Goal: Transaction & Acquisition: Purchase product/service

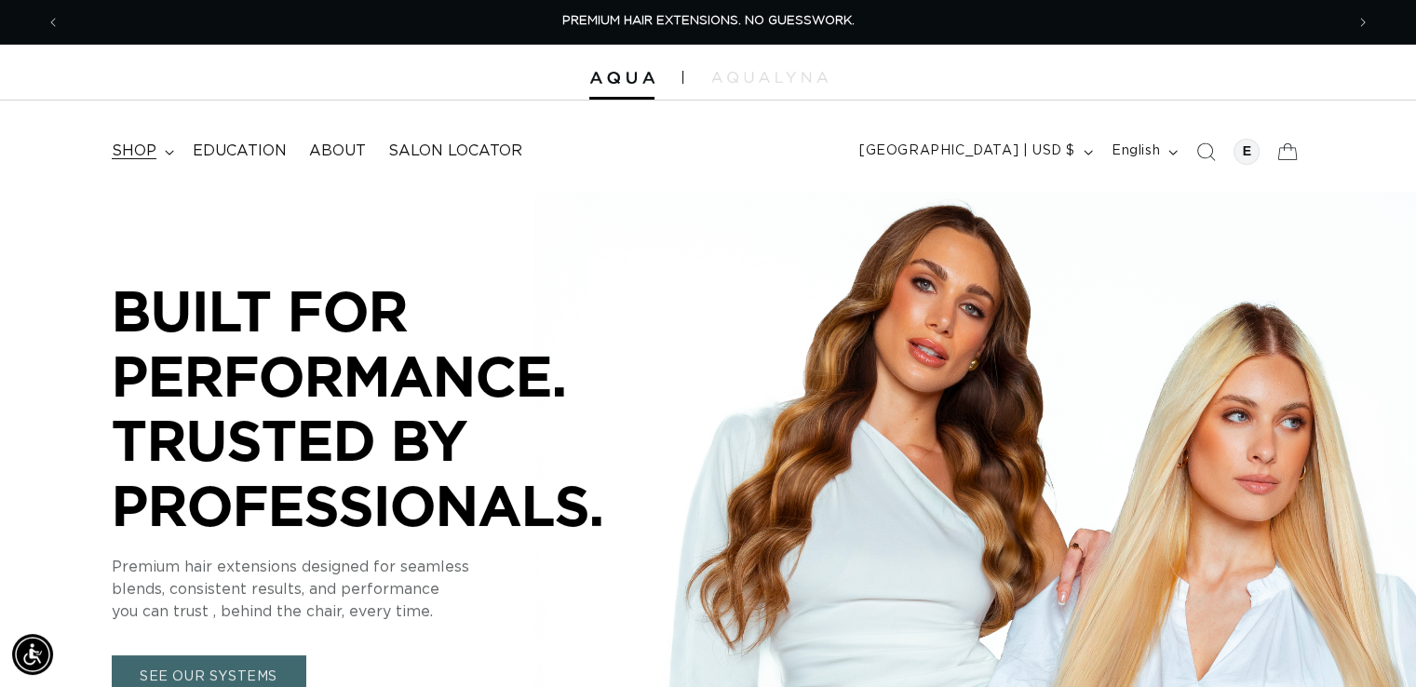
click at [148, 155] on span "shop" at bounding box center [134, 151] width 45 height 20
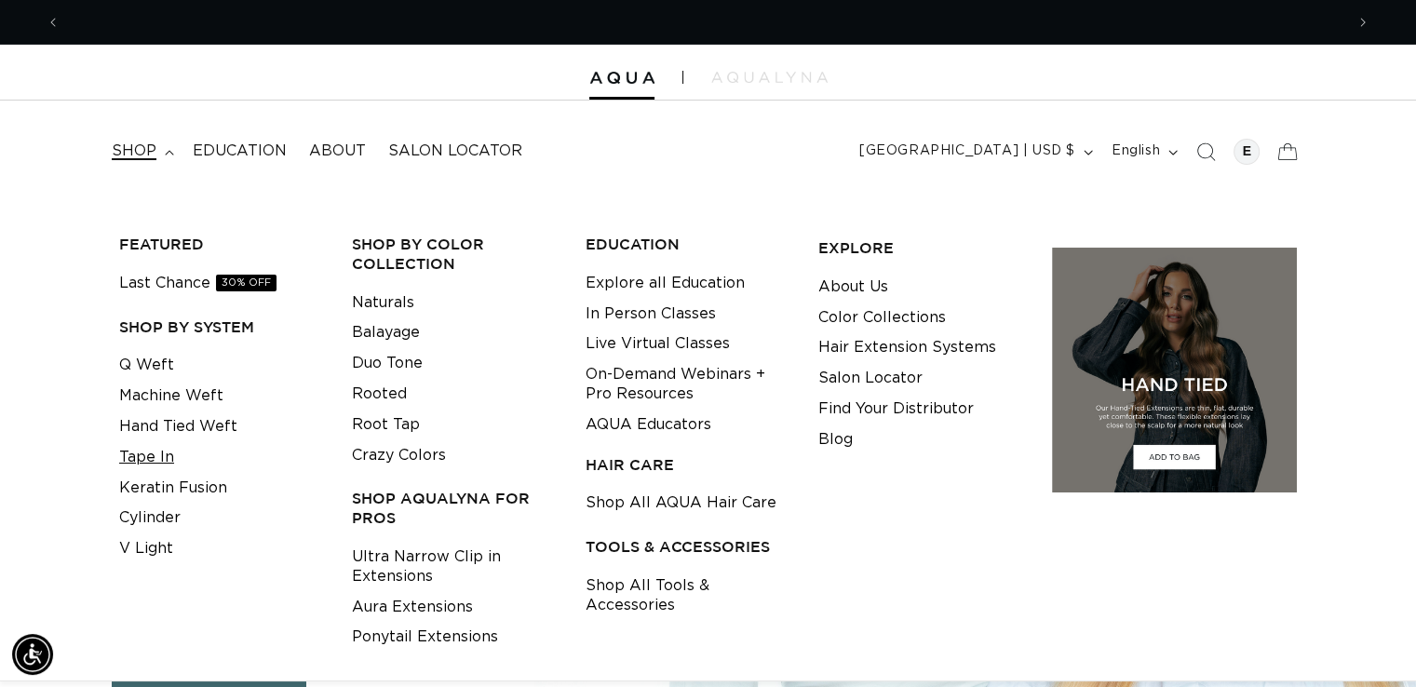
scroll to position [0, 1284]
click at [140, 456] on link "Tape In" at bounding box center [146, 457] width 55 height 31
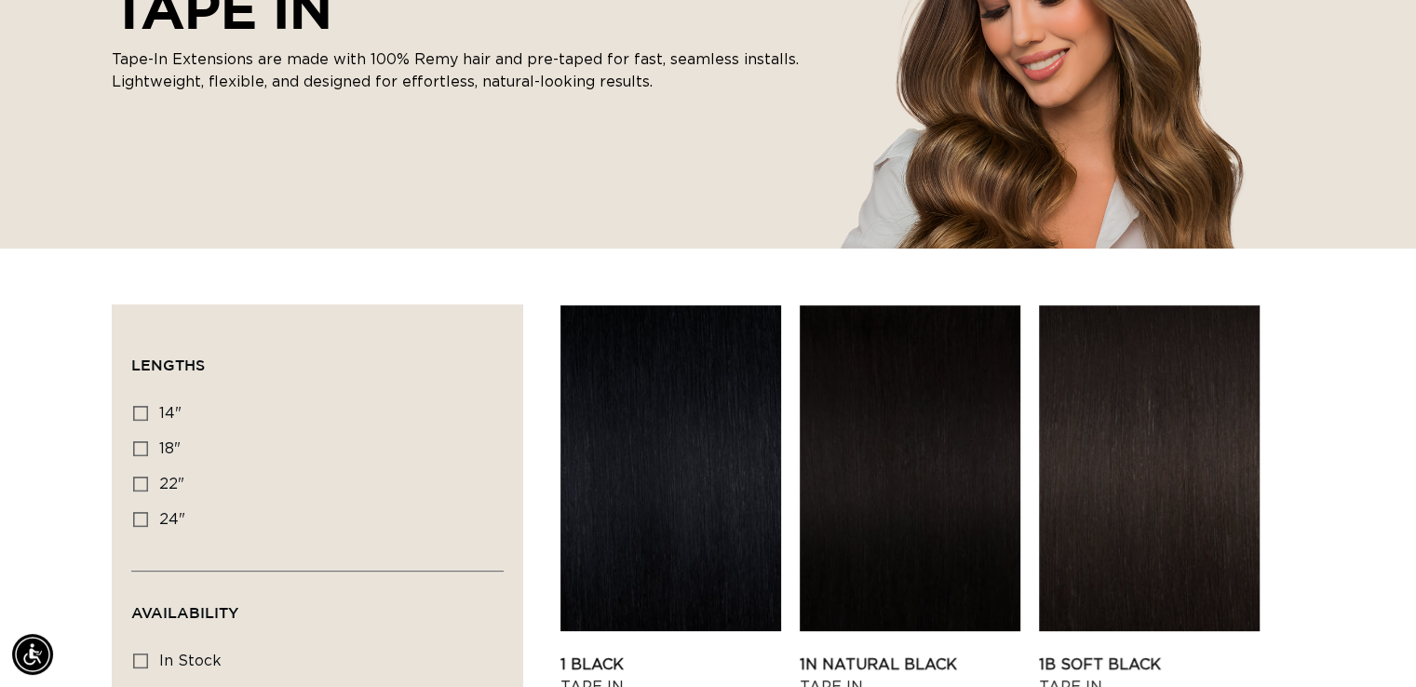
scroll to position [0, 2566]
click at [141, 409] on icon at bounding box center [140, 413] width 15 height 15
click at [141, 409] on input "14" 14" (35 products)" at bounding box center [140, 413] width 15 height 15
click at [141, 409] on icon at bounding box center [140, 413] width 15 height 15
click at [141, 409] on input "14" 14" (35 products)" at bounding box center [140, 413] width 15 height 15
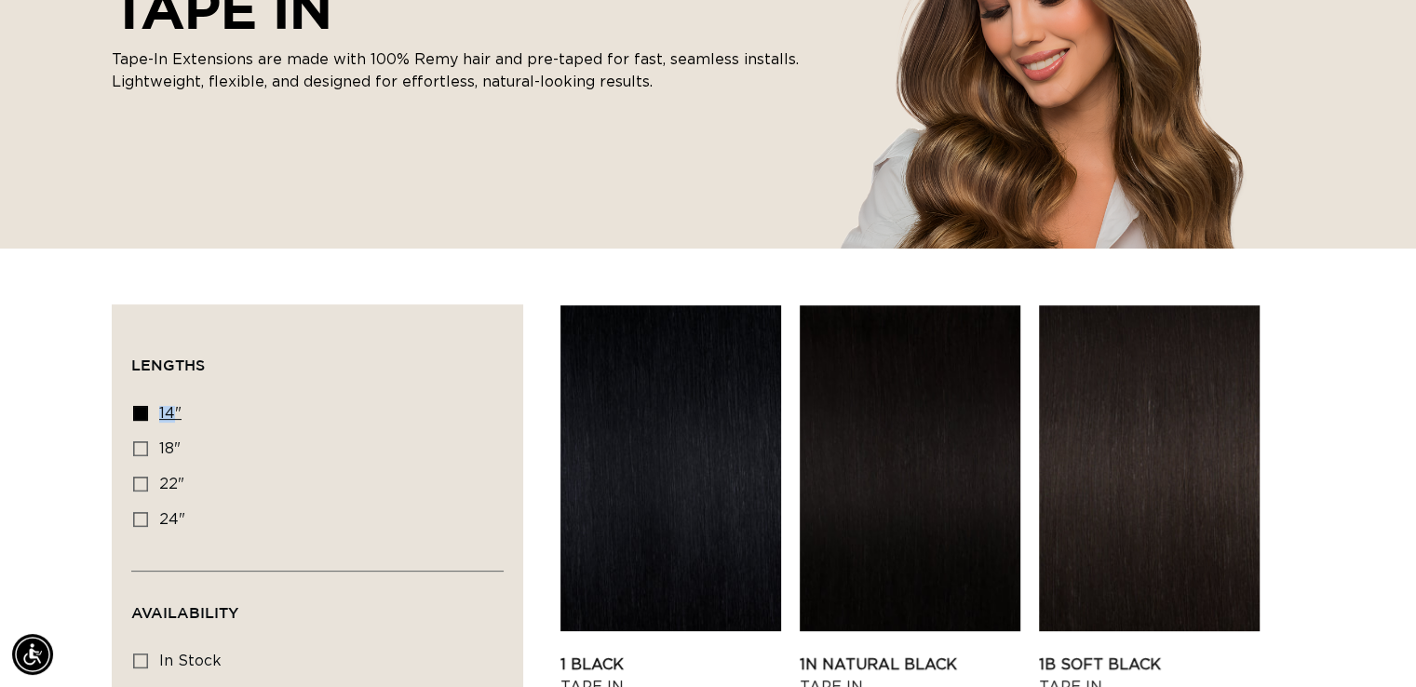
checkbox input "false"
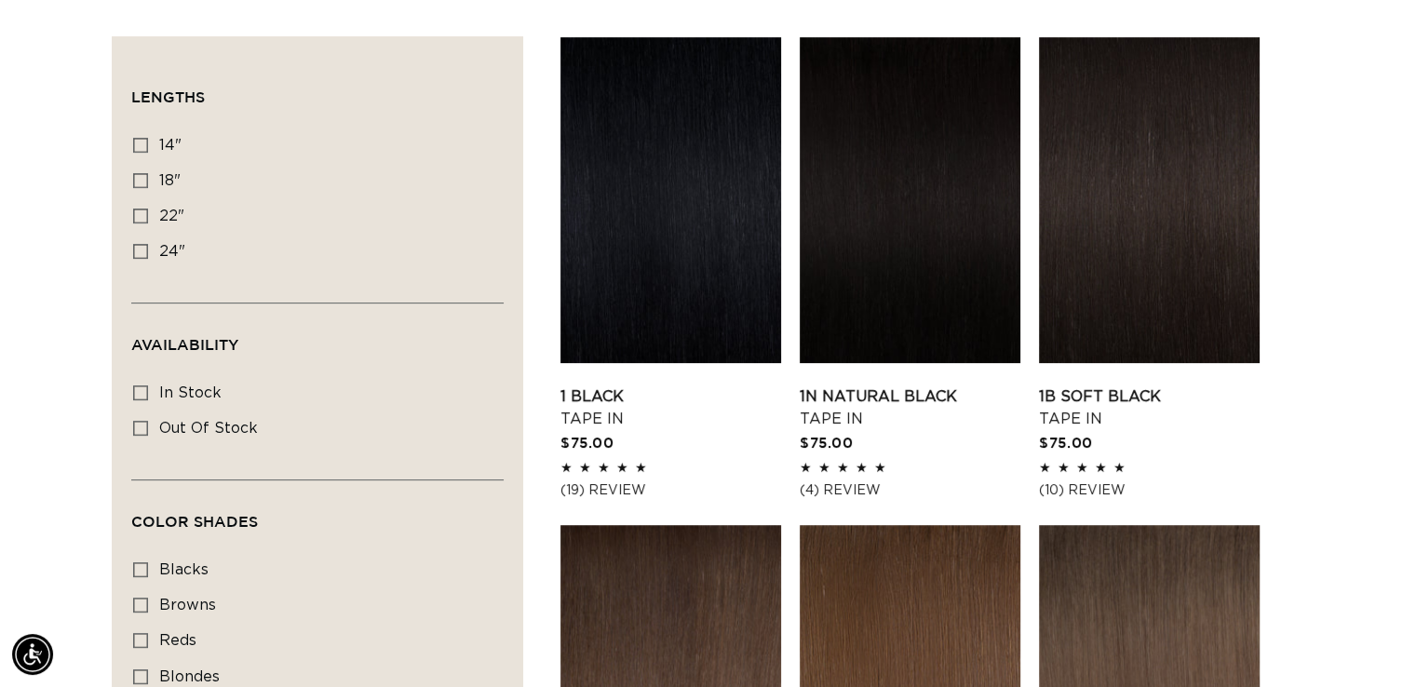
scroll to position [631, 0]
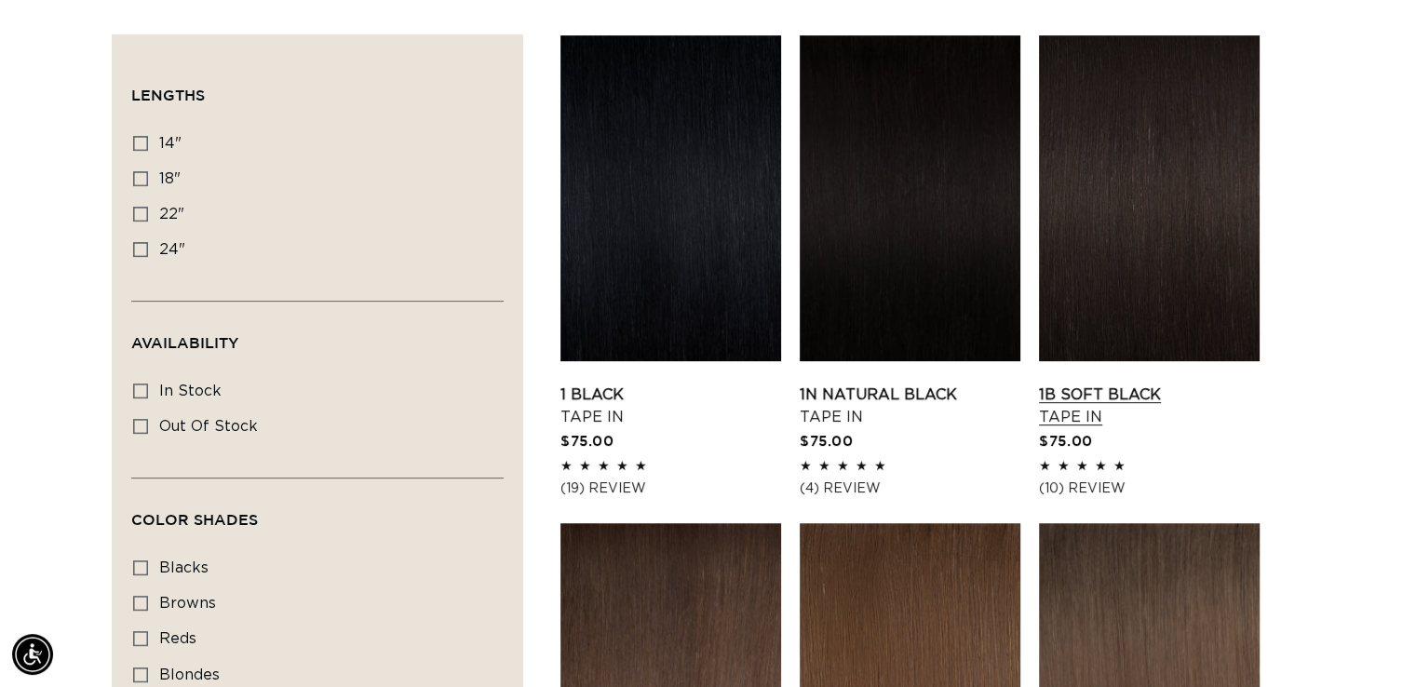
click at [1123, 384] on link "1B Soft Black Tape In" at bounding box center [1149, 406] width 221 height 45
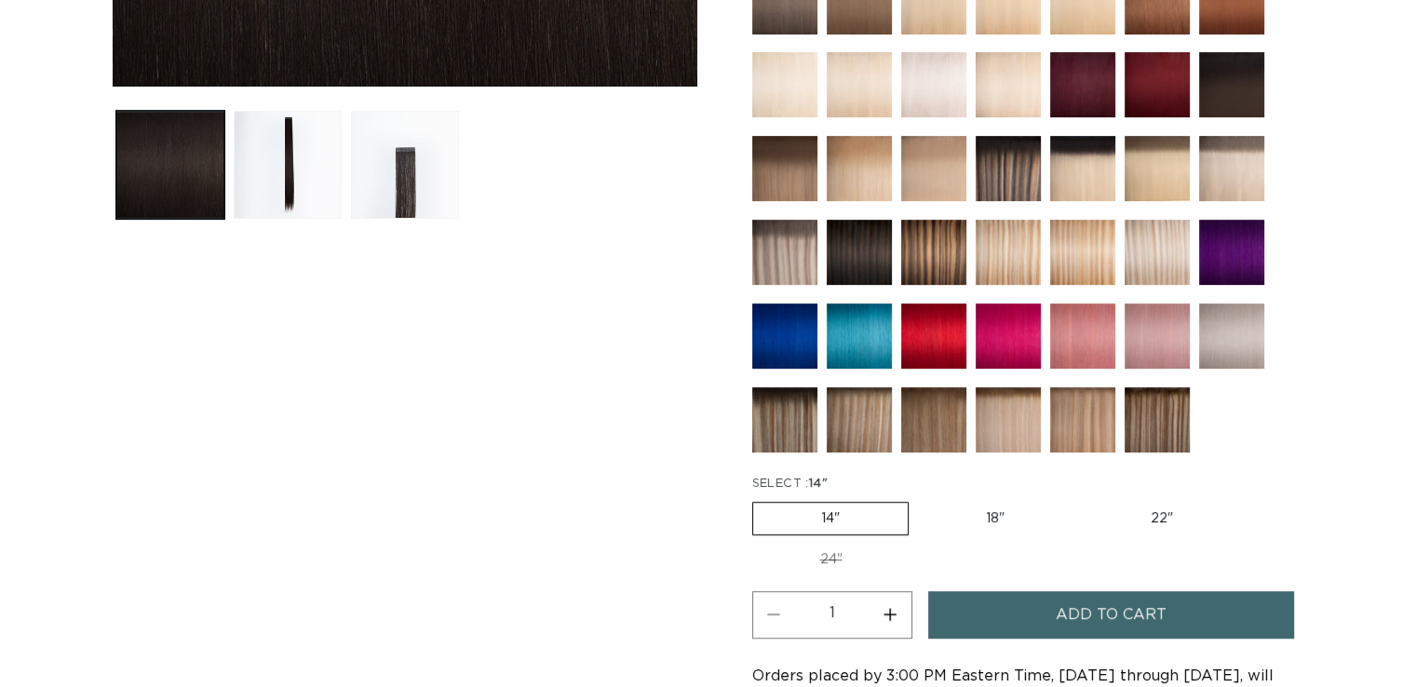
scroll to position [0, 2566]
click at [885, 609] on button "Increase quantity for 1B Soft Black - Tape In" at bounding box center [890, 614] width 42 height 47
type input "4"
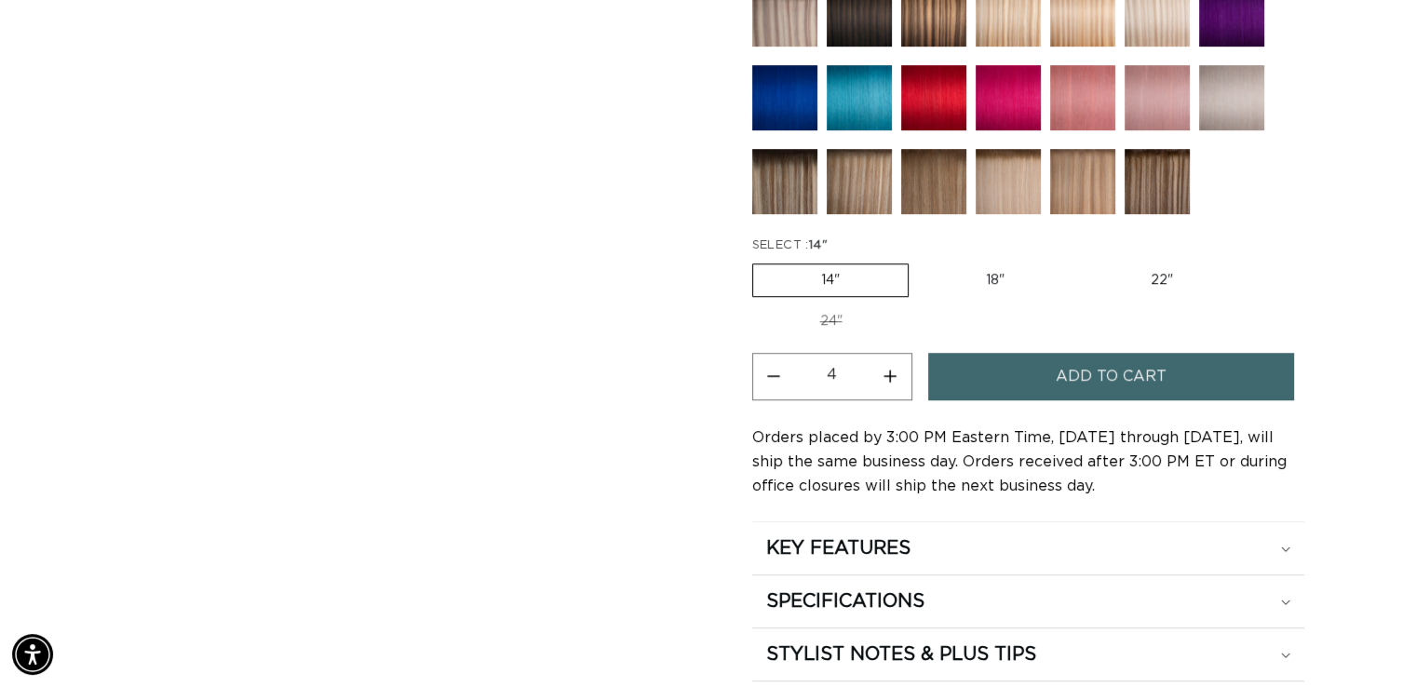
click at [1069, 374] on span "Add to cart" at bounding box center [1111, 376] width 111 height 47
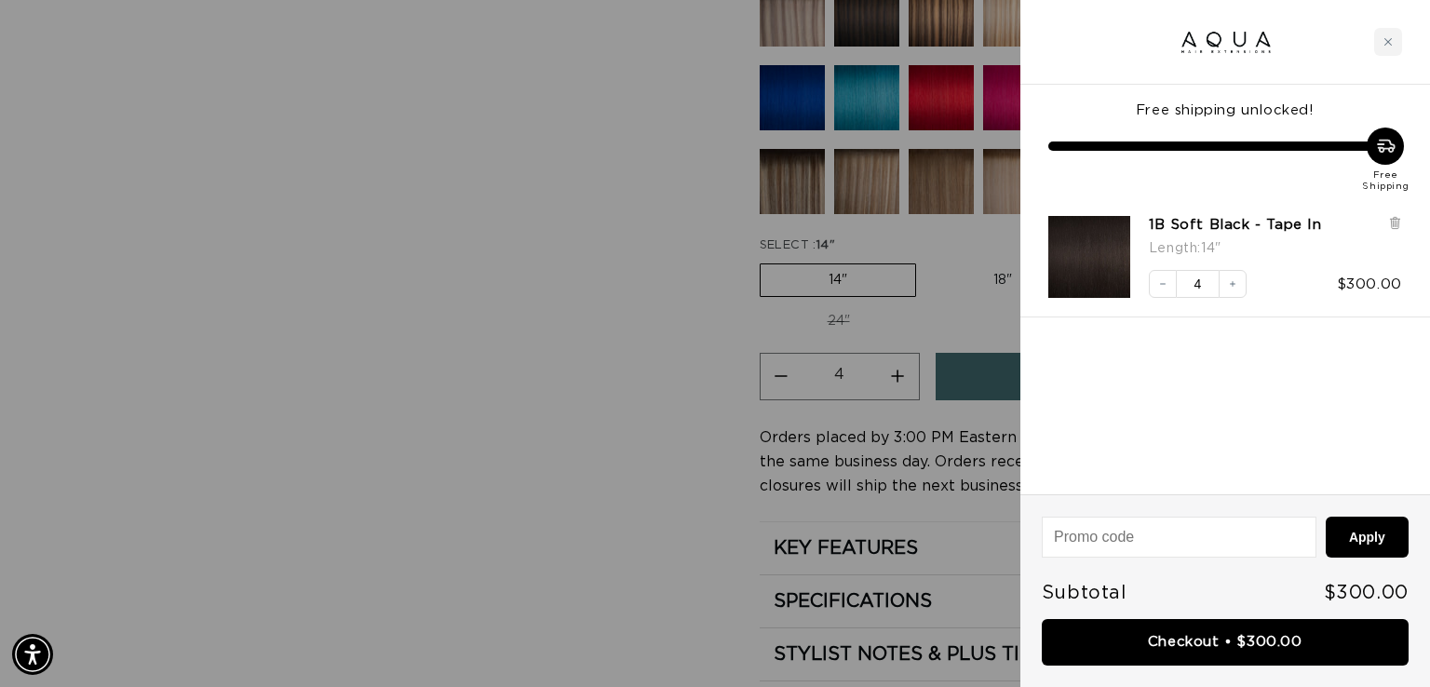
scroll to position [0, 1298]
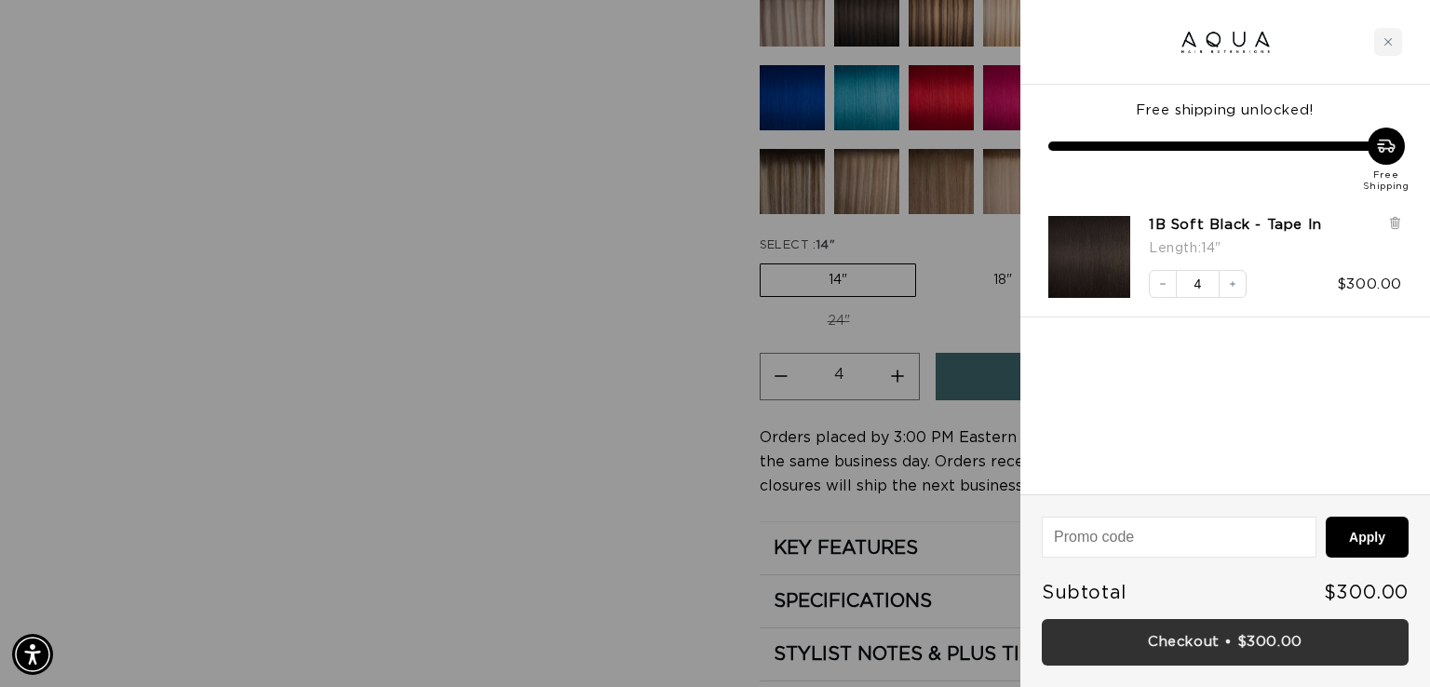
click at [1173, 640] on link "Checkout • $300.00" at bounding box center [1225, 642] width 367 height 47
